Goal: Task Accomplishment & Management: Use online tool/utility

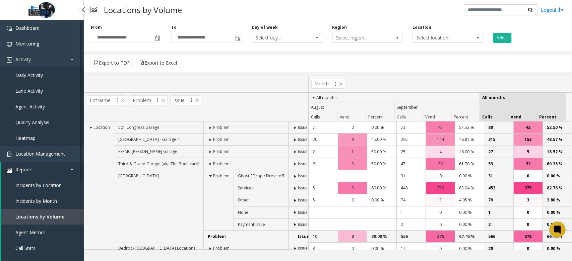
click at [39, 73] on span "Daily Activity" at bounding box center [28, 75] width 27 height 6
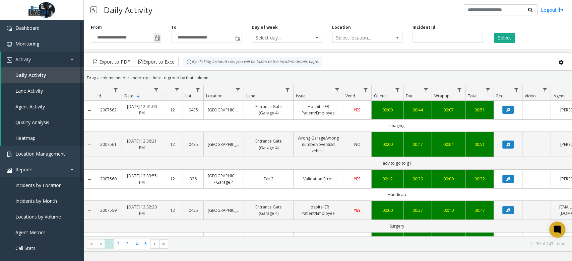
click at [158, 38] on span "Toggle popup" at bounding box center [157, 38] width 5 height 5
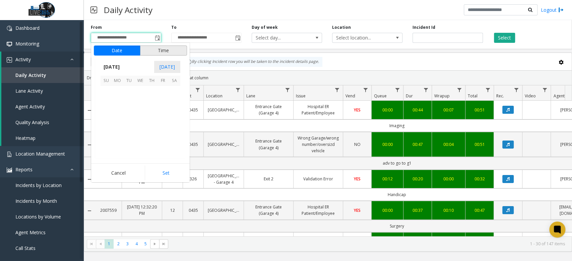
scroll to position [120254, 0]
click at [121, 103] on span "8" at bounding box center [117, 103] width 11 height 11
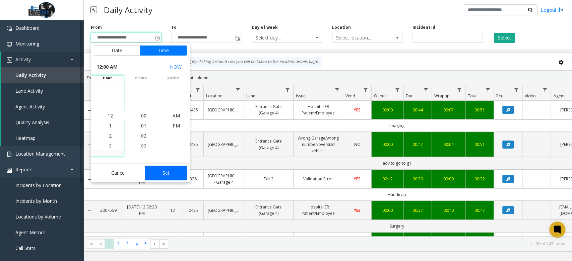
click at [170, 176] on button "Set" at bounding box center [166, 173] width 42 height 15
type input "**********"
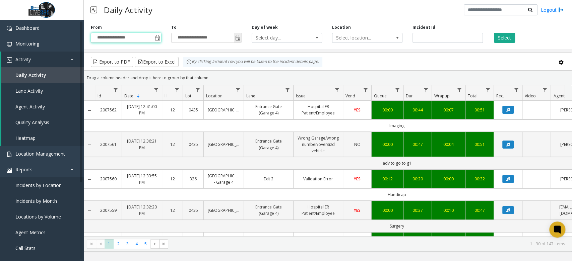
click at [239, 38] on span "Toggle popup" at bounding box center [237, 38] width 5 height 5
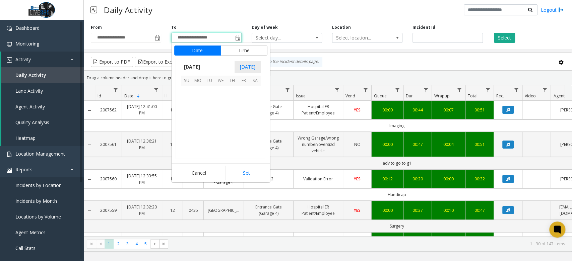
scroll to position [10, 0]
click at [207, 103] on span "9" at bounding box center [209, 103] width 11 height 11
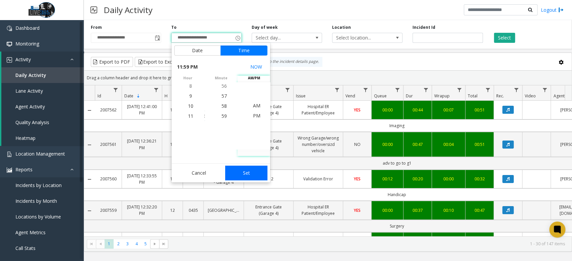
click at [244, 171] on button "Set" at bounding box center [246, 173] width 42 height 15
type input "**********"
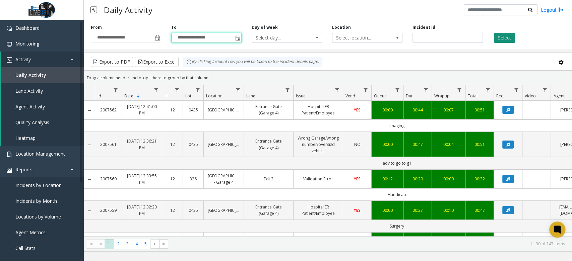
click at [500, 38] on button "Select" at bounding box center [504, 38] width 21 height 10
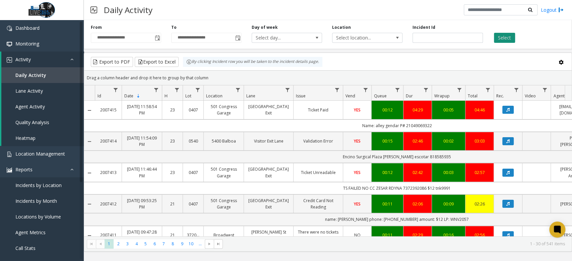
click at [500, 40] on button "Select" at bounding box center [504, 38] width 21 height 10
click at [166, 59] on button "Export to Excel" at bounding box center [157, 62] width 44 height 10
